Goal: Use online tool/utility: Utilize a website feature to perform a specific function

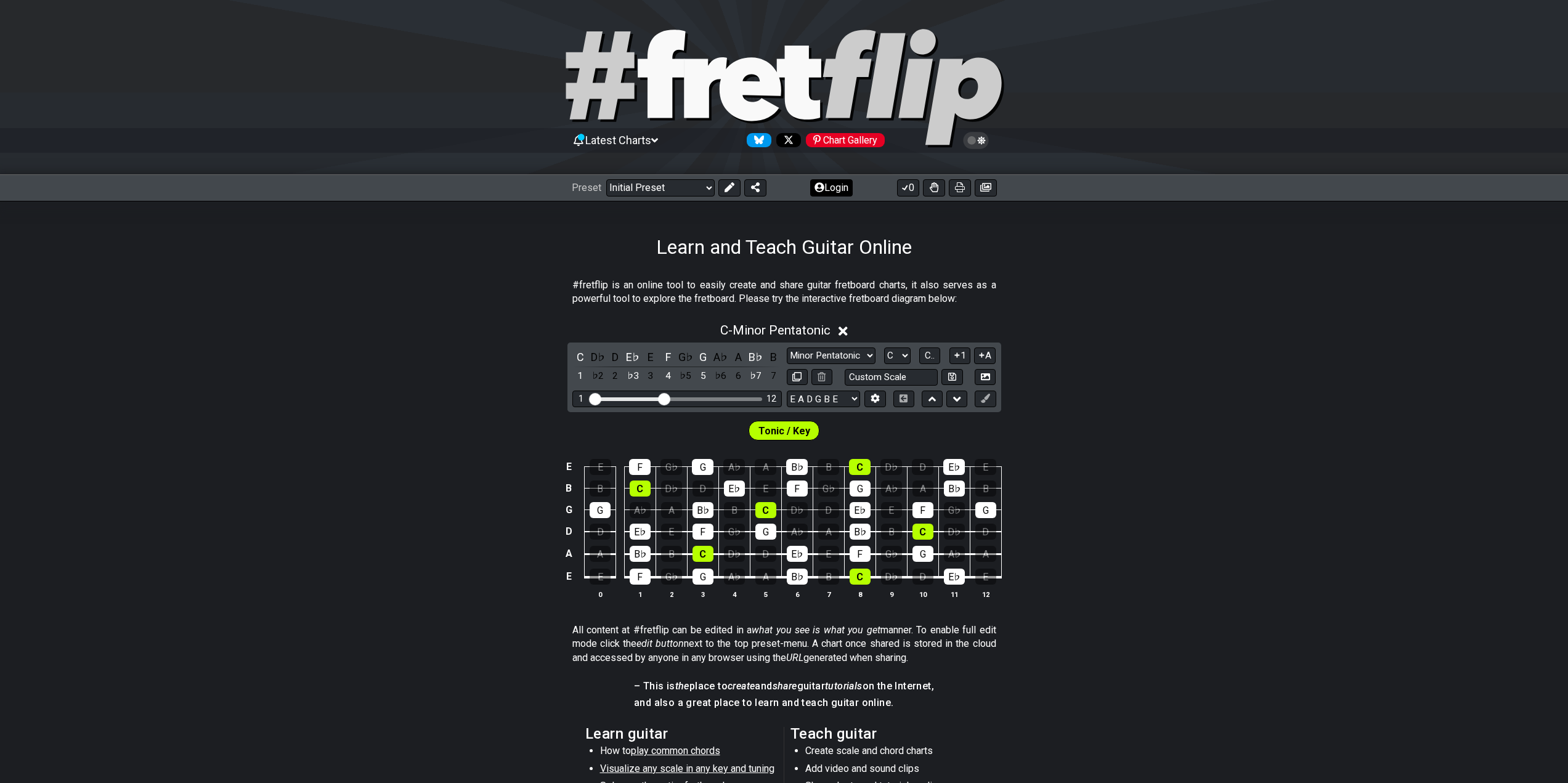
click at [820, 191] on icon at bounding box center [819, 187] width 10 height 10
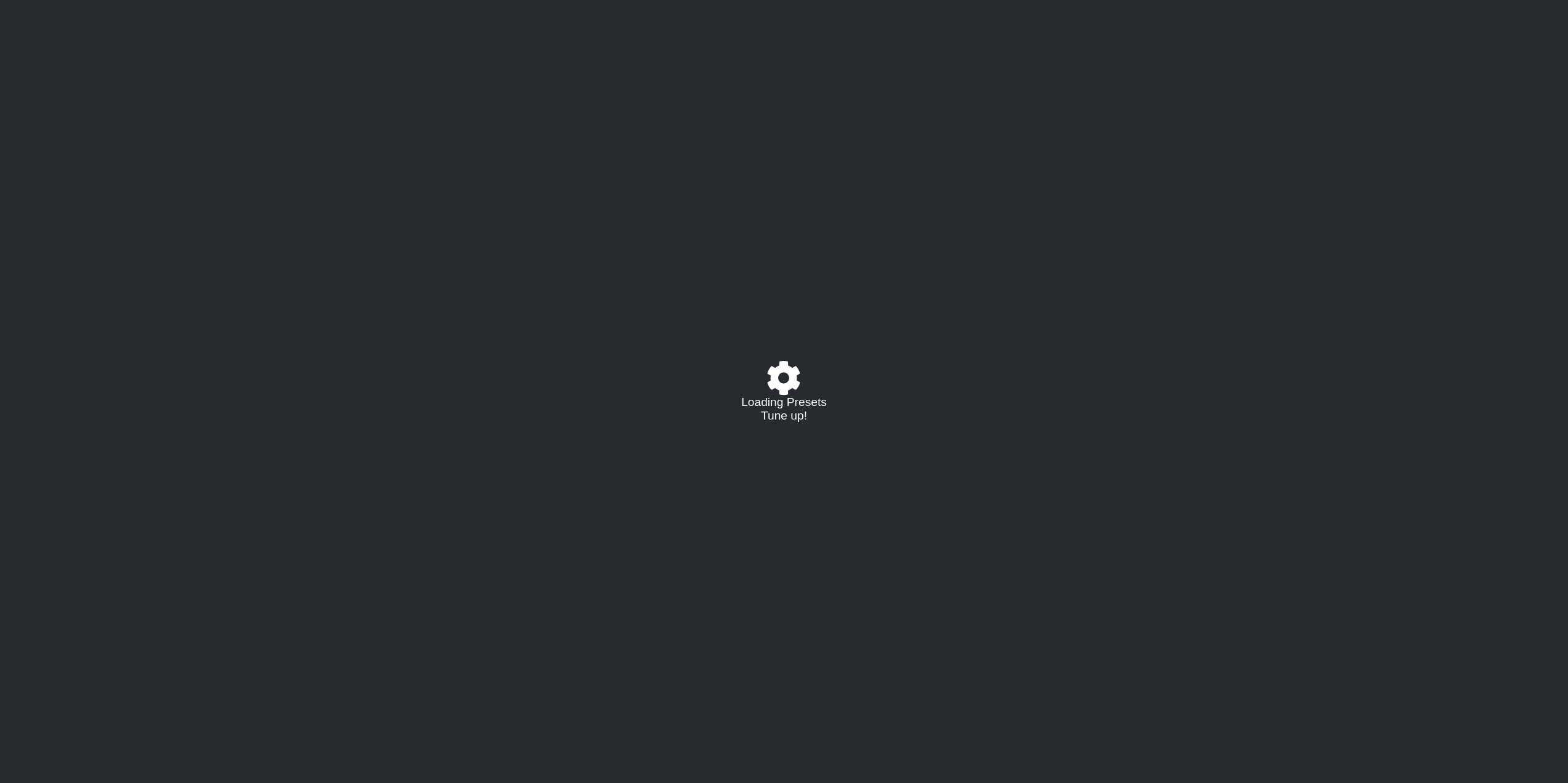
select select "C"
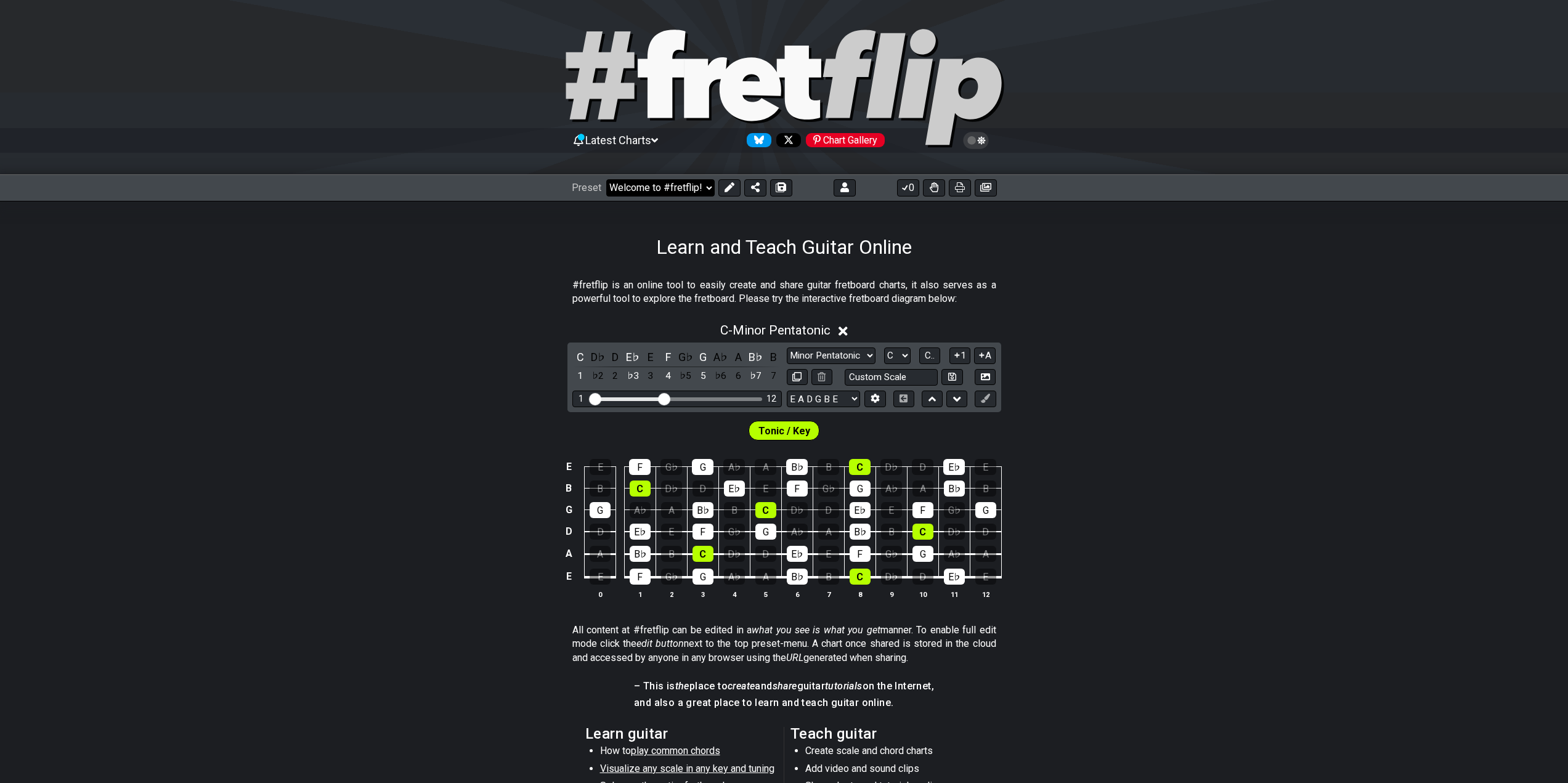
click at [695, 184] on select "Welcome to #fretflip! Initial Preset Custom Preset Minor Pentatonic Major Penta…" at bounding box center [660, 188] width 109 height 17
click at [606, 179] on select "Welcome to #fretflip! Initial Preset Custom Preset Learn and Teach Guitar Onlin…" at bounding box center [660, 188] width 109 height 17
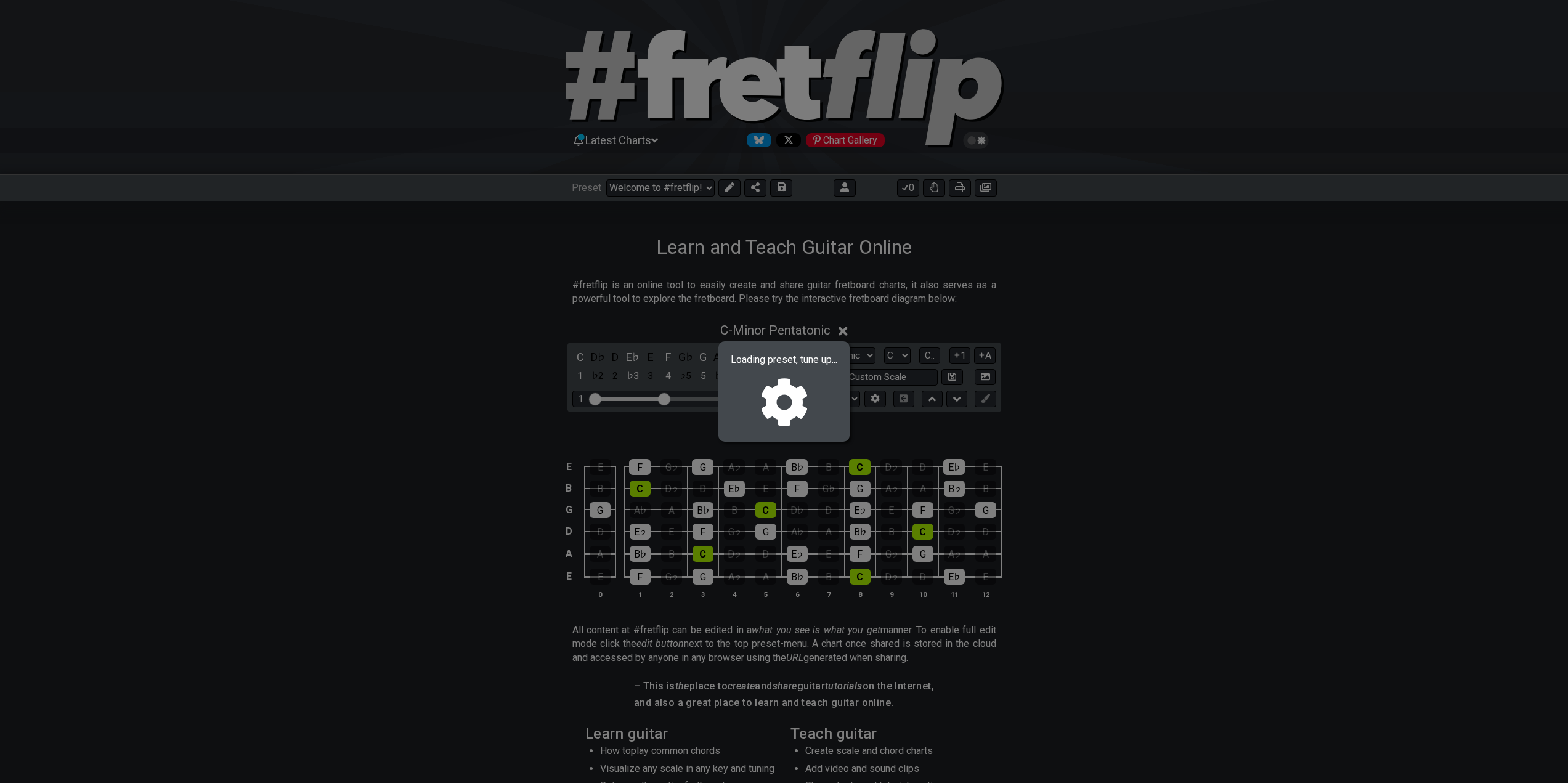
select select "/02NJHAMV"
select select "Minor / Aeolian"
select select "B E A D G B E"
select select "C"
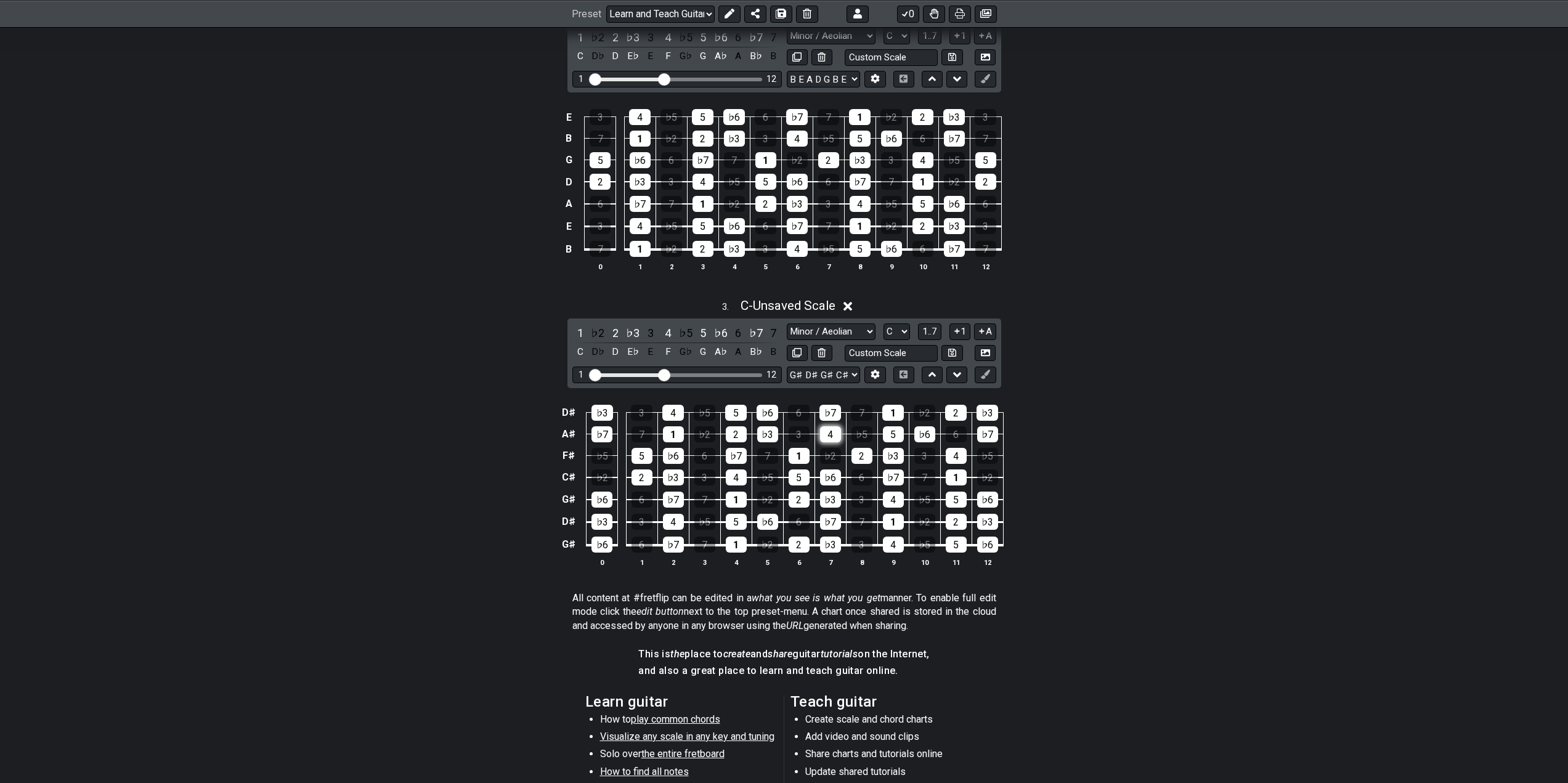
scroll to position [739, 0]
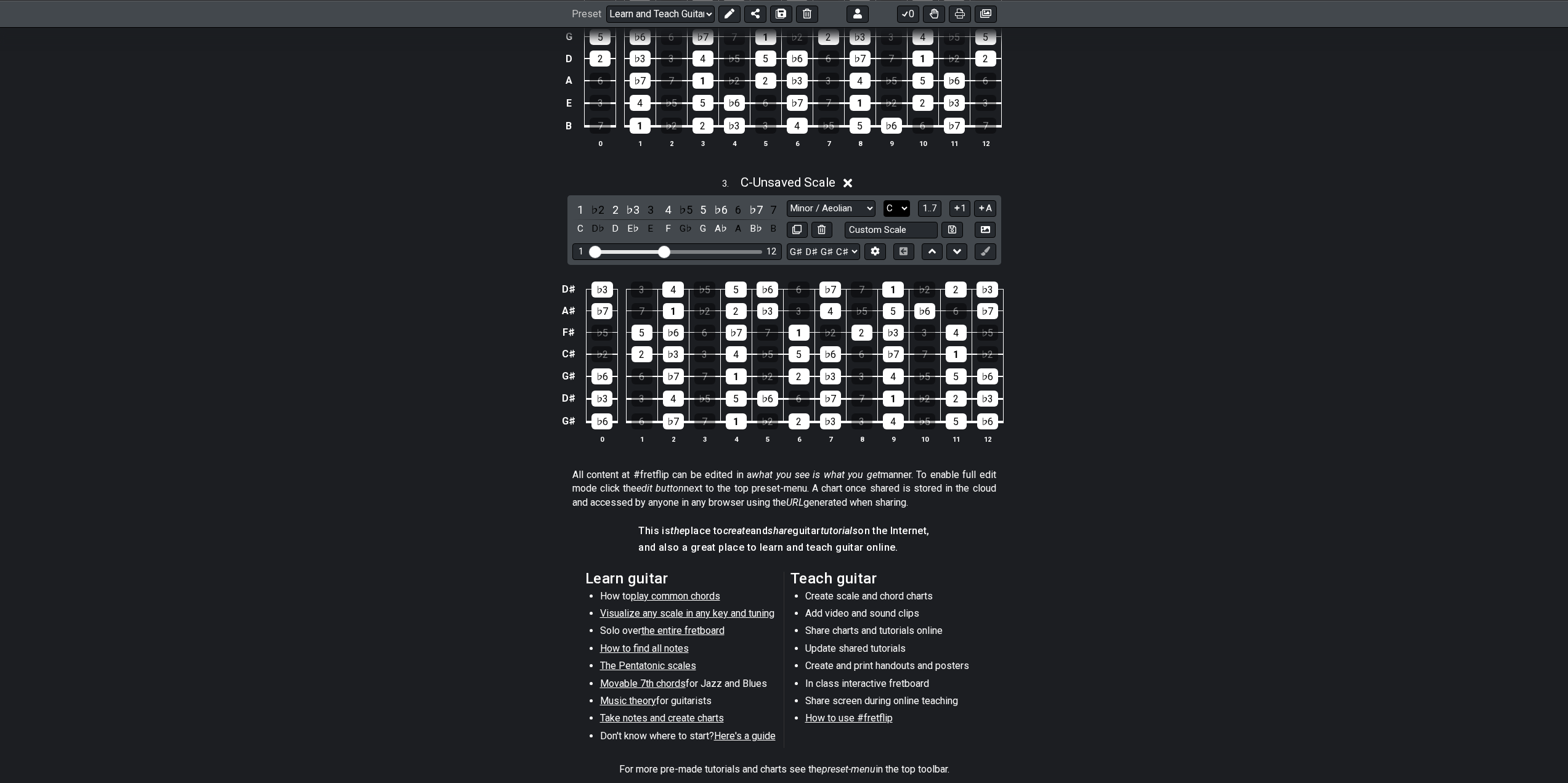
click at [903, 213] on select "A♭ A A♯ B♭ B C C♯ D♭ D D♯ E♭ E F F♯ G♭ G G♯" at bounding box center [897, 208] width 27 height 17
click at [883, 200] on select "A♭ A A♯ B♭ B C C♯ D♭ D D♯ E♭ E F F♯ G♭ G G♯" at bounding box center [897, 208] width 27 height 17
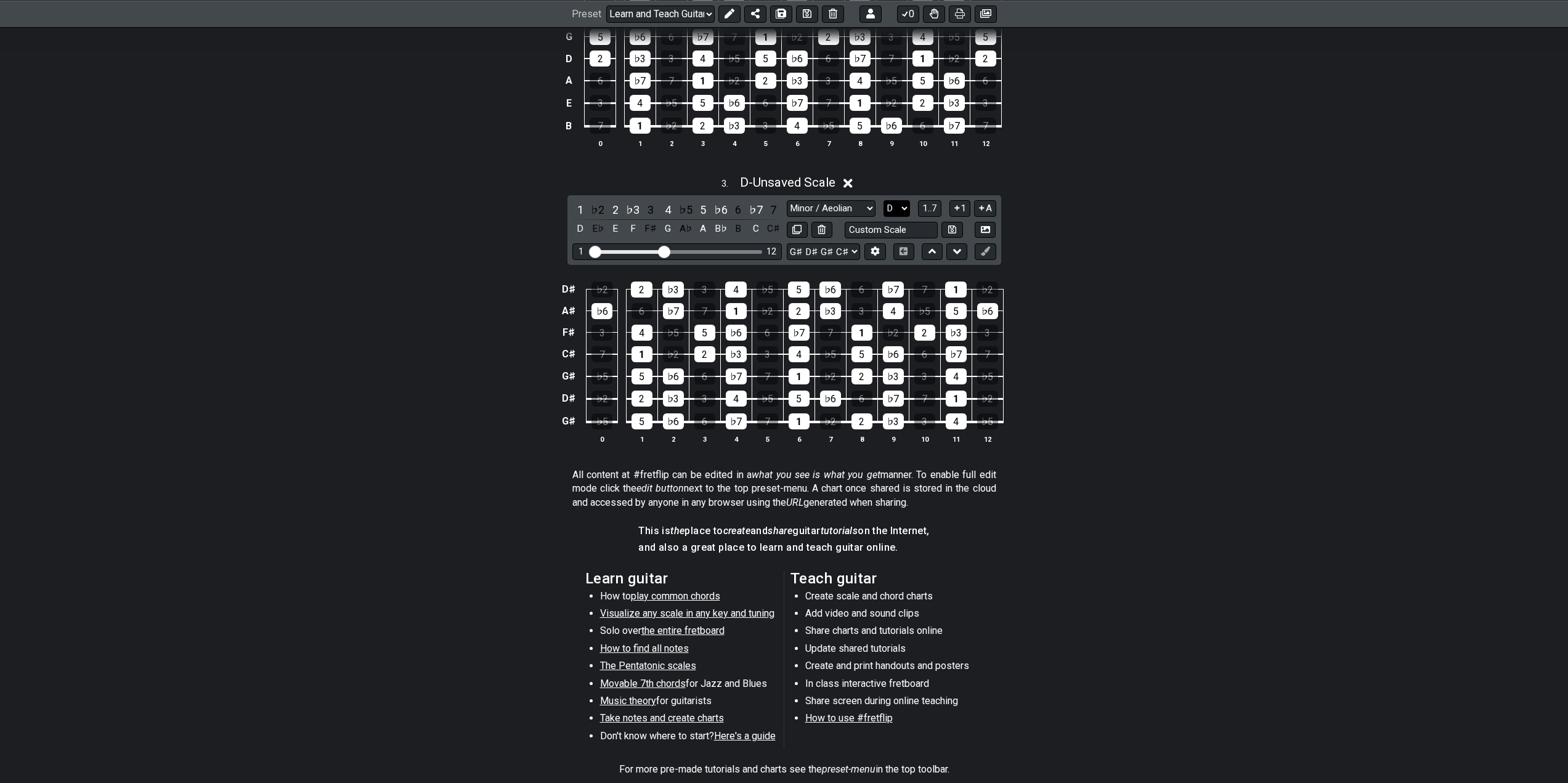
click at [896, 208] on select "A♭ A A♯ B♭ B C C♯ D♭ D D♯ E♭ E F F♯ G♭ G G♯" at bounding box center [897, 208] width 27 height 17
select select "D#"
click at [883, 200] on select "A♭ A A♯ B♭ B C C♯ D♭ D D♯ E♭ E F F♯ G♭ G G♯" at bounding box center [897, 208] width 27 height 17
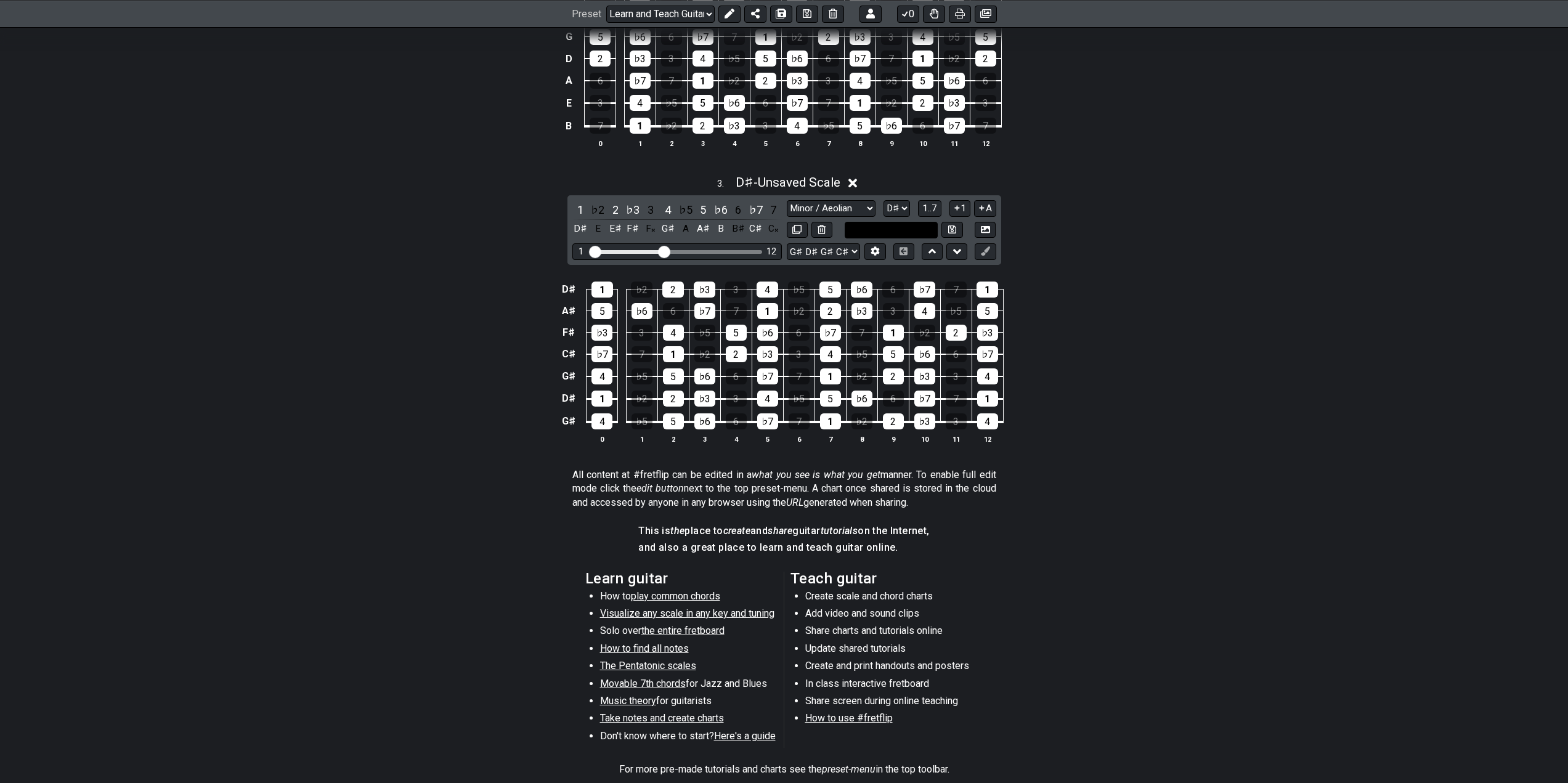
click at [906, 236] on input "text" at bounding box center [891, 230] width 94 height 17
click at [913, 235] on input "text" at bounding box center [891, 230] width 94 height 17
type input "Custom Scale"
click at [1103, 238] on div "3 . D♯ - Unsaved Scale 1 ♭2 2 ♭3 3 4 ♭5 5 ♭6 6 ♭7 7 D♯ E E♯ F♯ F𝄪 G♯ A A♯ B B♯ …" at bounding box center [784, 314] width 1568 height 293
click at [754, 208] on div "♭7" at bounding box center [756, 210] width 16 height 17
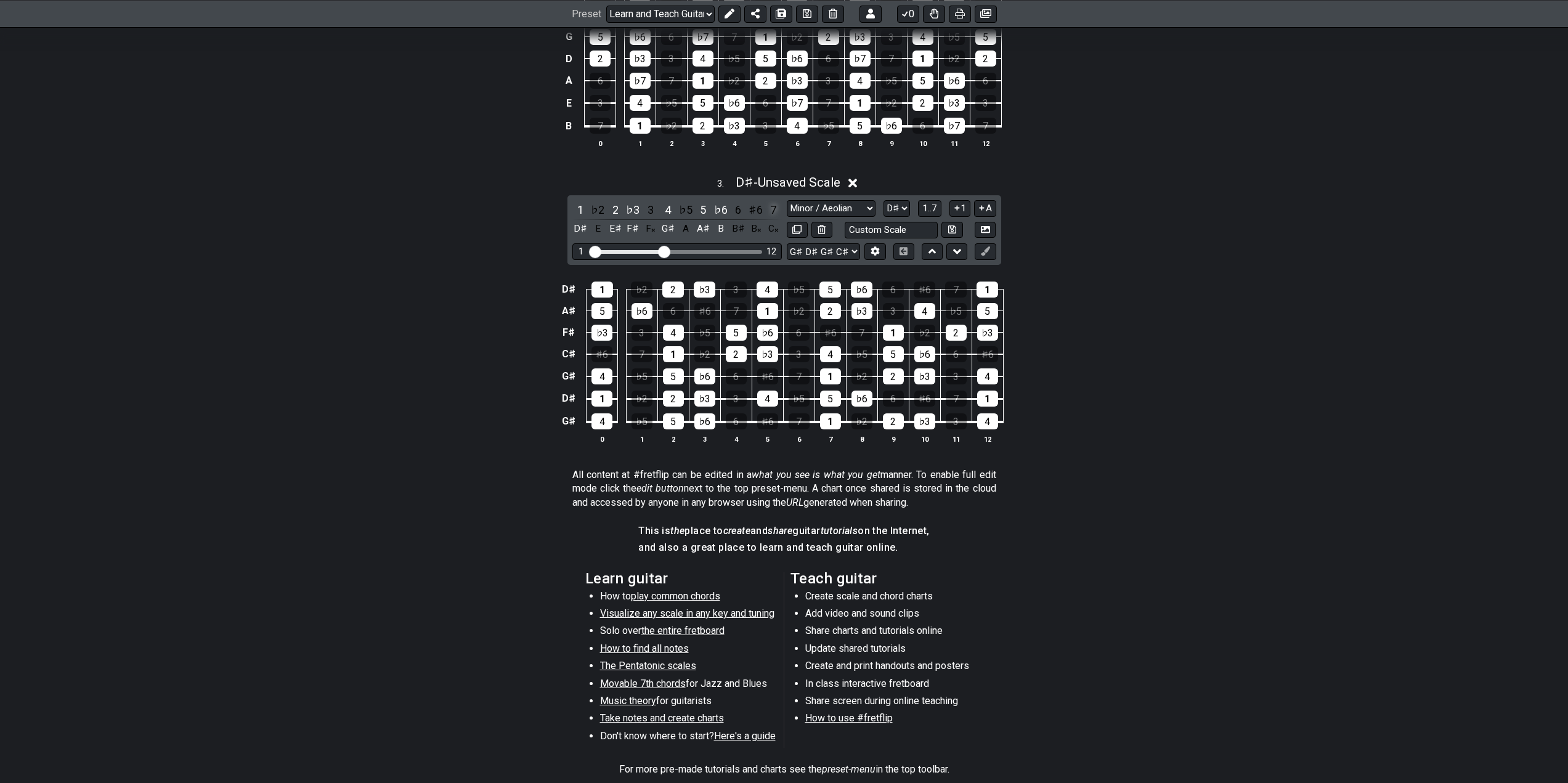
click at [773, 210] on div "7" at bounding box center [773, 210] width 16 height 17
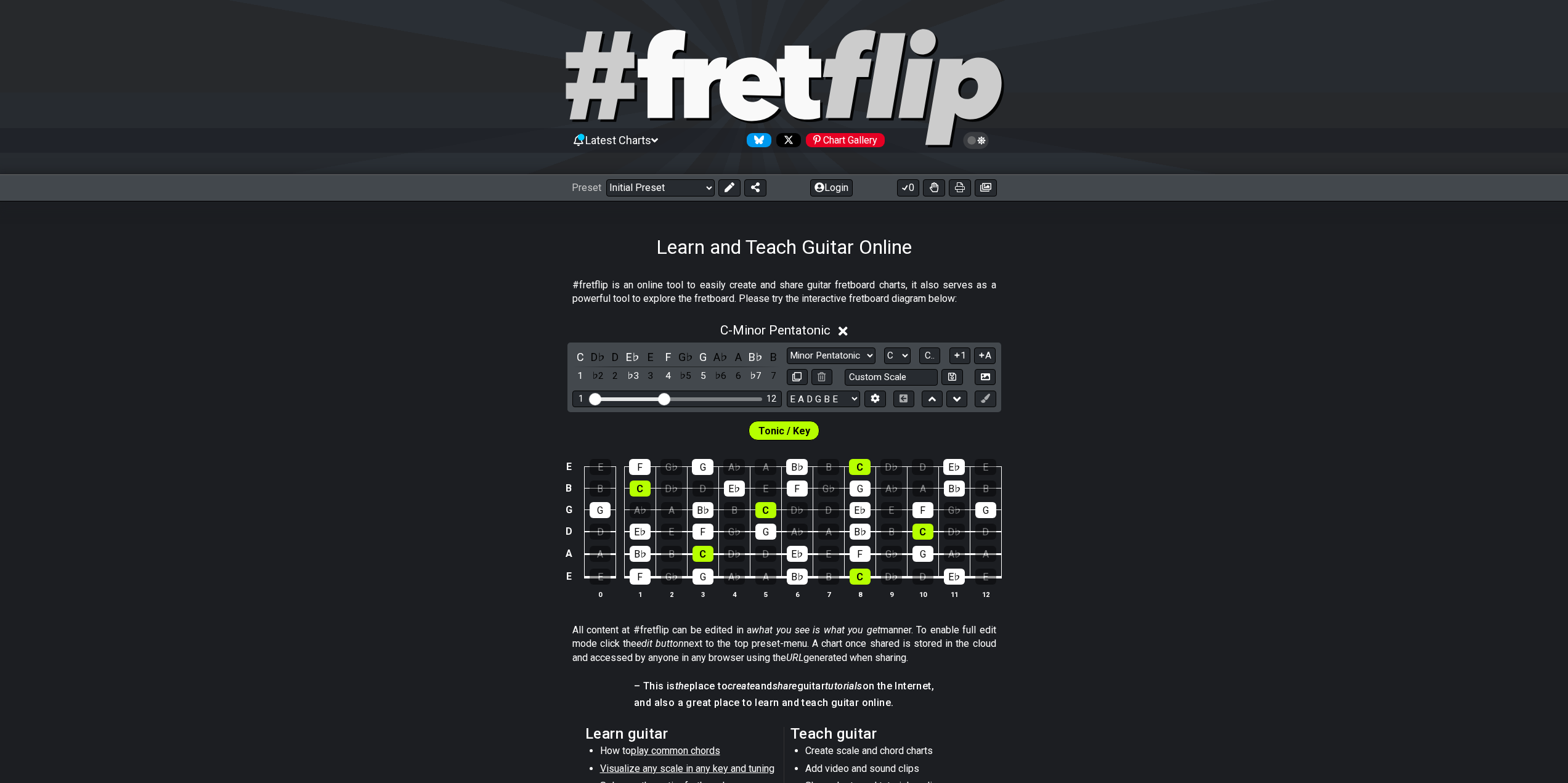
click at [824, 190] on div "Preset Welcome to #fretflip! Initial Preset Custom Preset Minor Pentatonic Majo…" at bounding box center [784, 188] width 425 height 17
click at [691, 186] on select "Welcome to #fretflip! Initial Preset Custom Preset Minor Pentatonic Major Penta…" at bounding box center [660, 188] width 109 height 17
click at [606, 179] on select "Welcome to #fretflip! Initial Preset Custom Preset Learn and Teach Guitar Onlin…" at bounding box center [660, 188] width 109 height 17
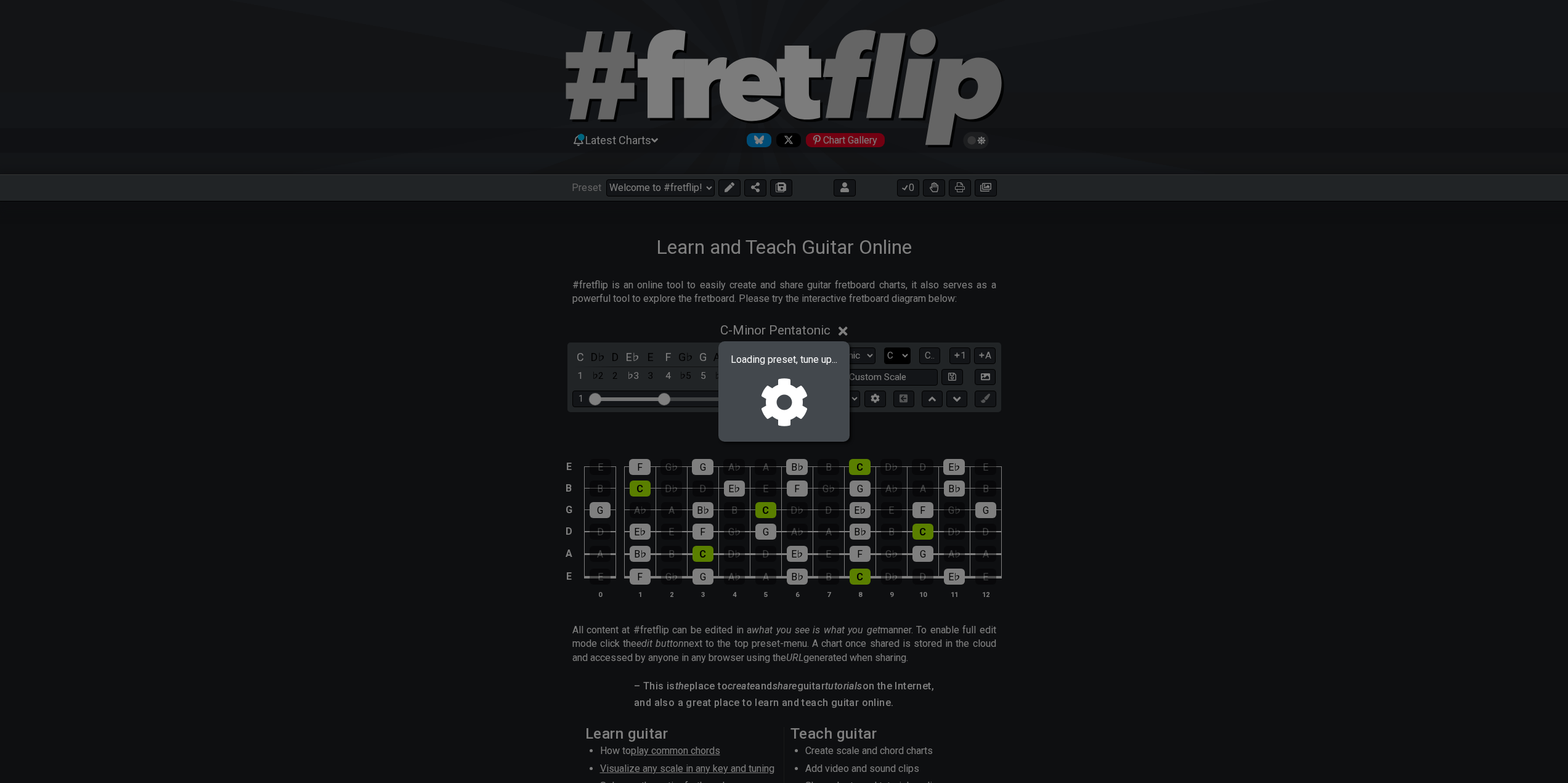
select select "/02NJHAMV"
select select "Minor / Aeolian"
select select "B E A D G B E"
select select "C"
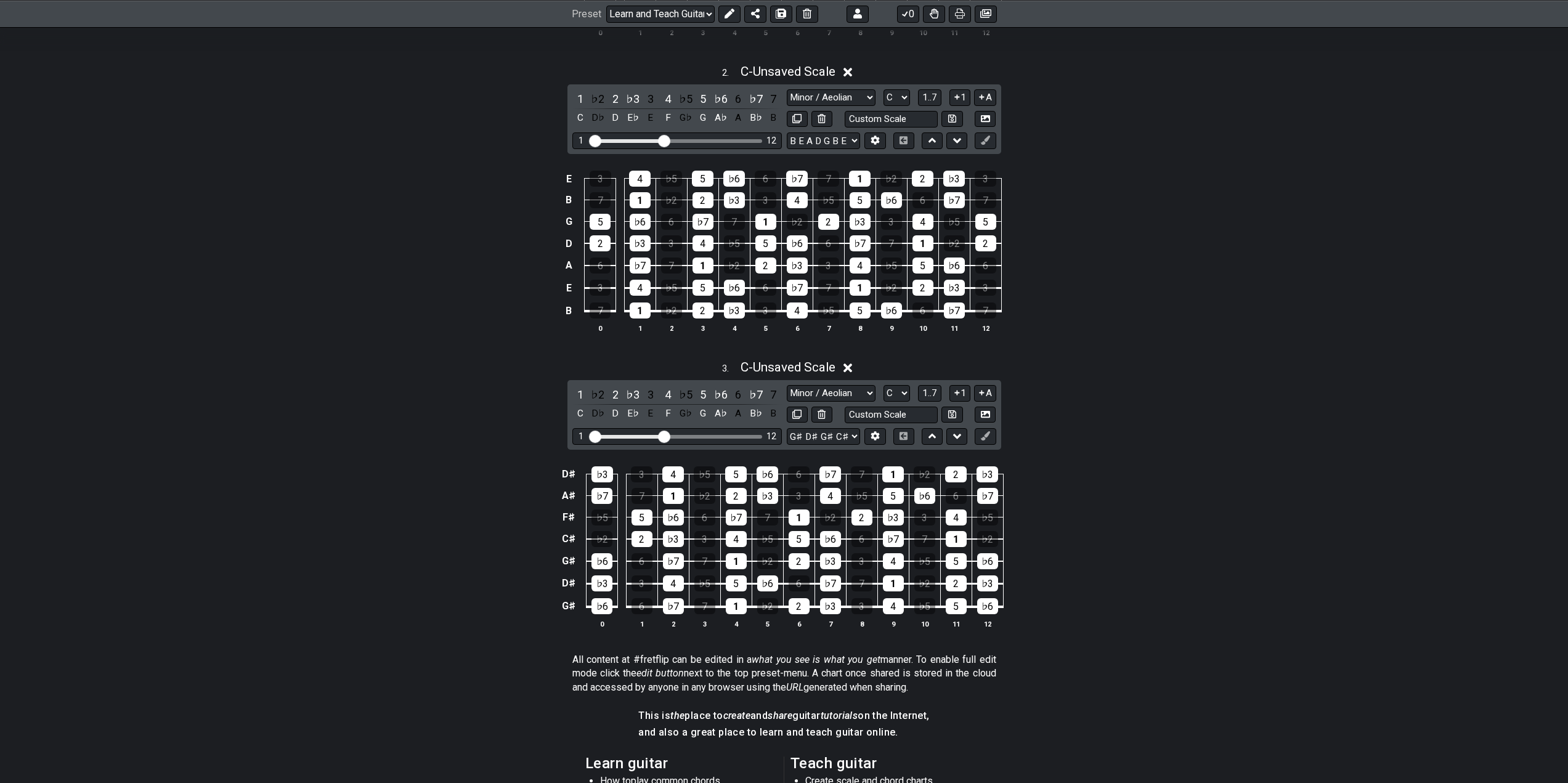
scroll to position [801, 0]
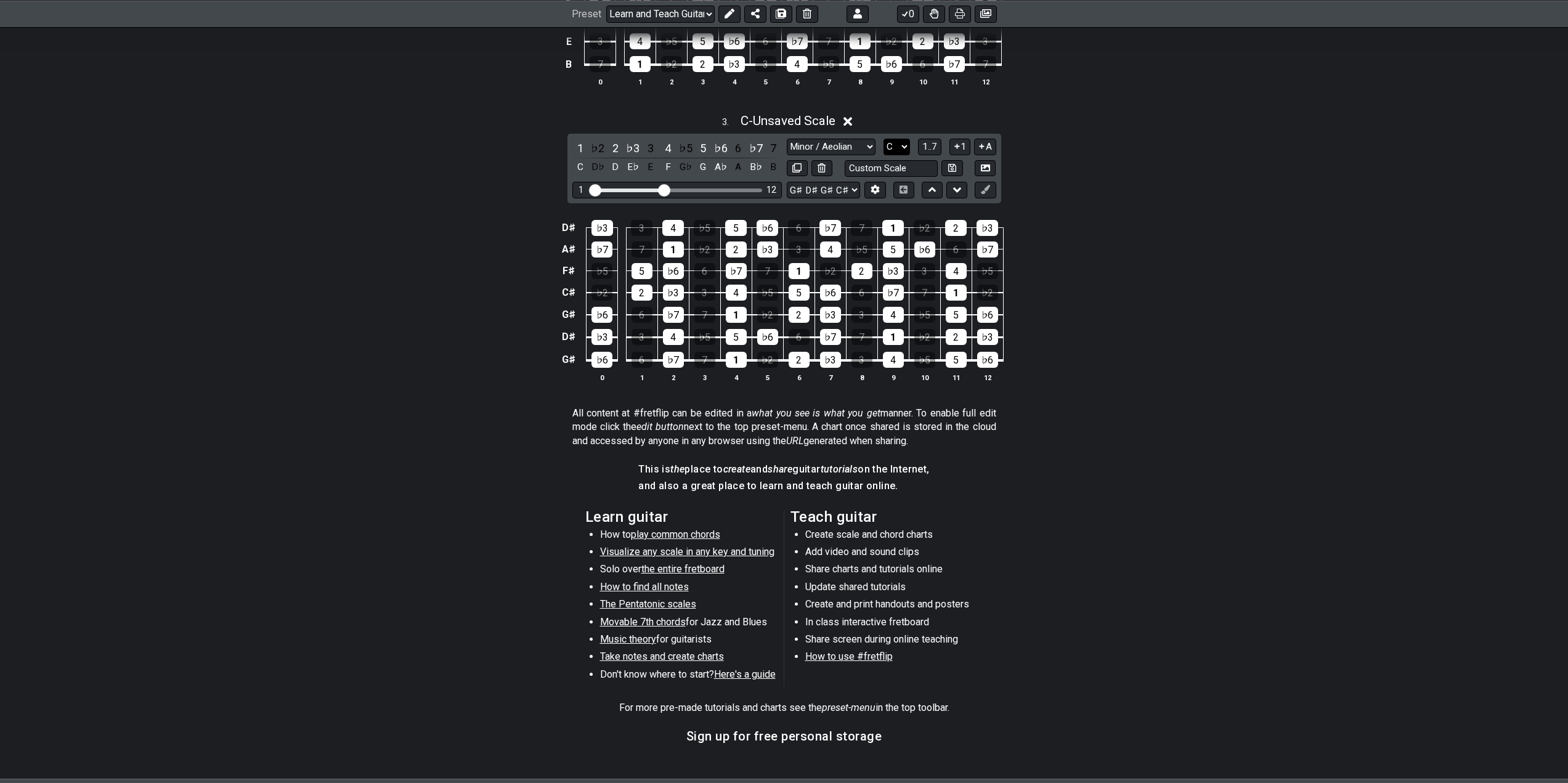
click at [897, 143] on select "A♭ A A♯ B♭ B C C♯ D♭ D D♯ E♭ E F F♯ G♭ G G♯" at bounding box center [897, 147] width 27 height 17
select select "G#"
click at [883, 139] on select "A♭ A A♯ B♭ B C C♯ D♭ D D♯ E♭ E F F♯ G♭ G G♯" at bounding box center [897, 147] width 27 height 17
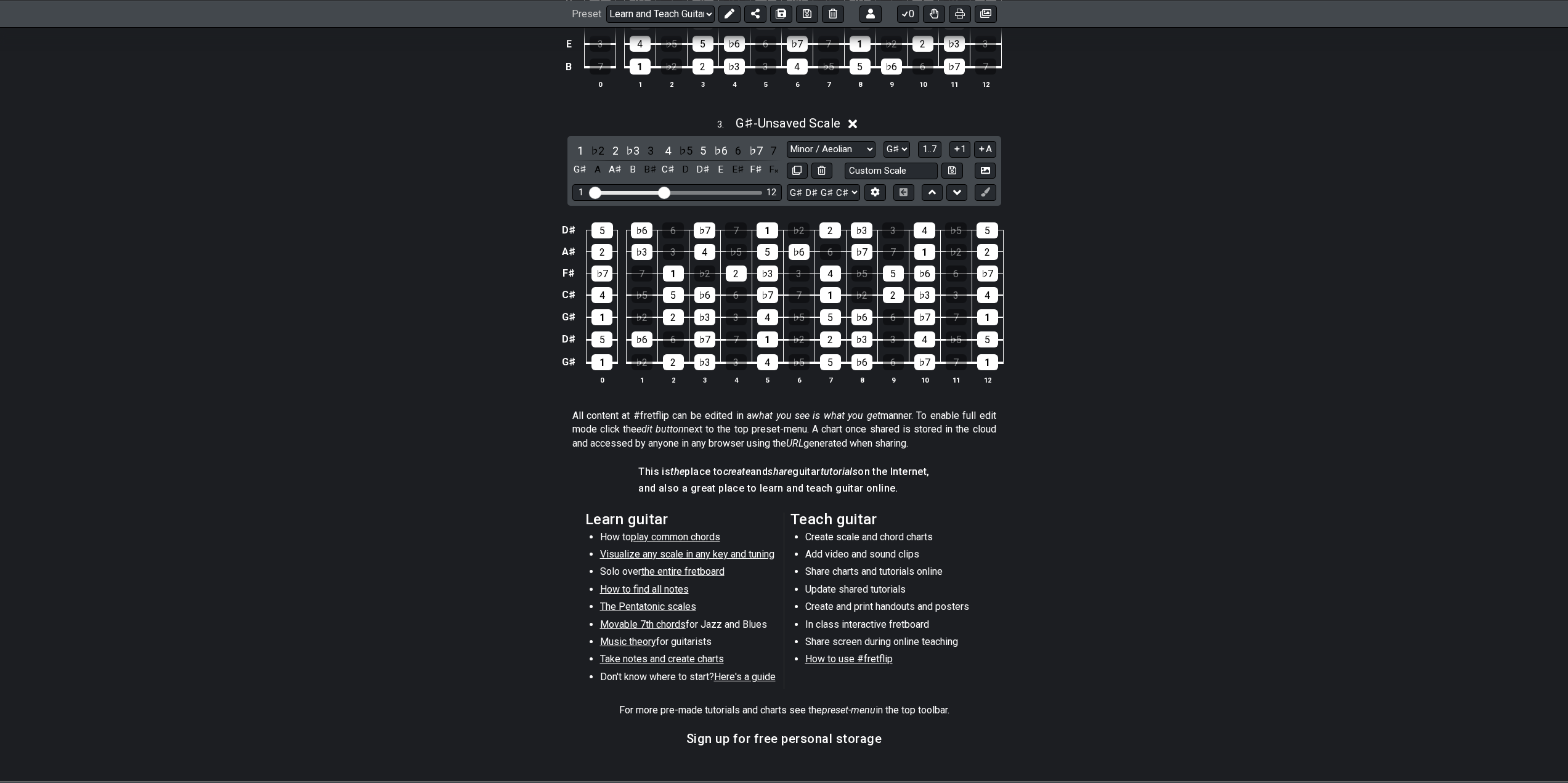
scroll to position [797, 0]
click at [741, 550] on span "Visualize any scale in any key and tuning" at bounding box center [688, 556] width 174 height 12
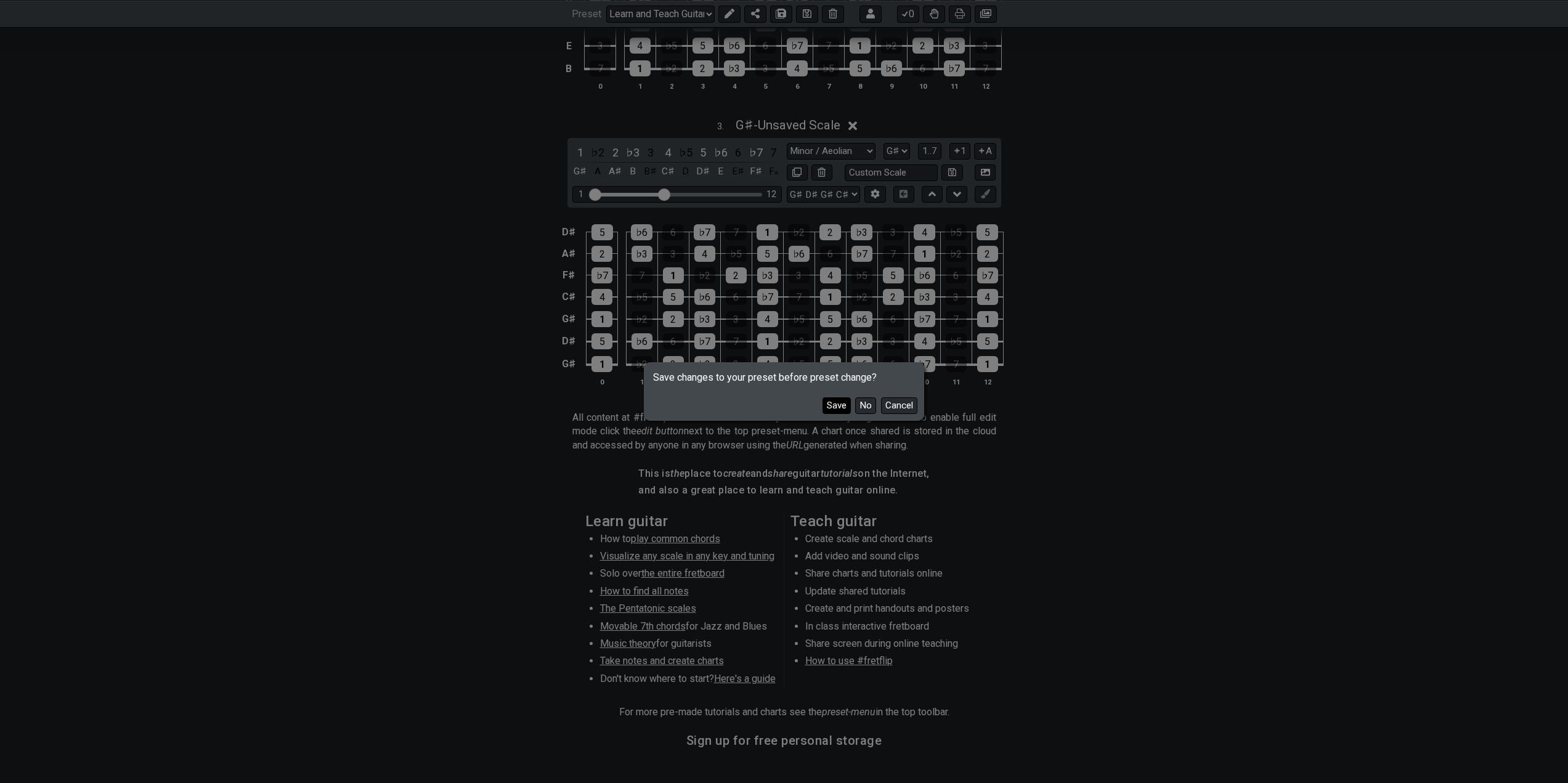
click at [838, 412] on button "Save" at bounding box center [837, 406] width 28 height 17
select select "/guitar-scales"
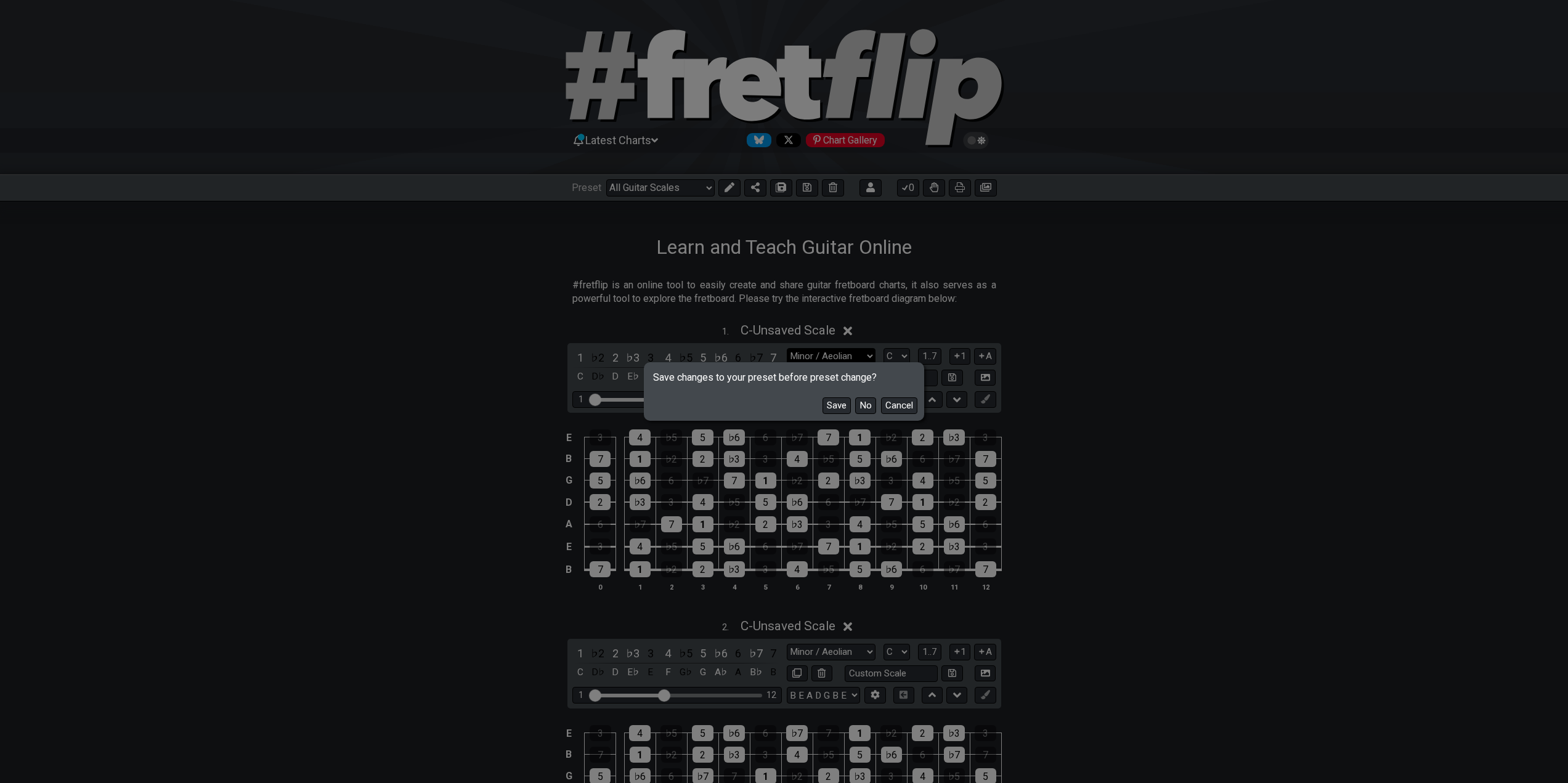
select select "Minor Pentatonic"
select select "E A D G B E"
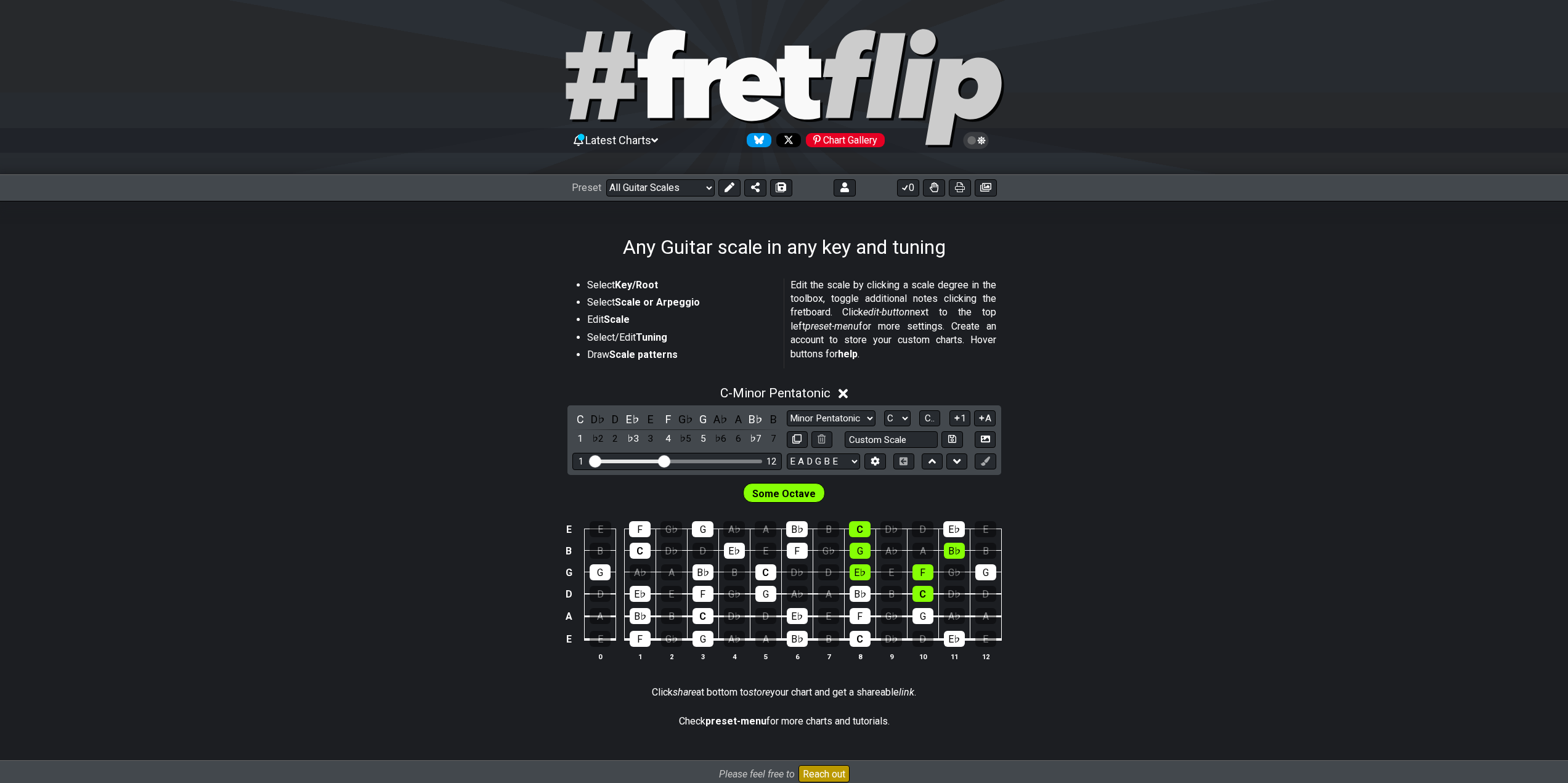
scroll to position [158, 0]
